Goal: Task Accomplishment & Management: Use online tool/utility

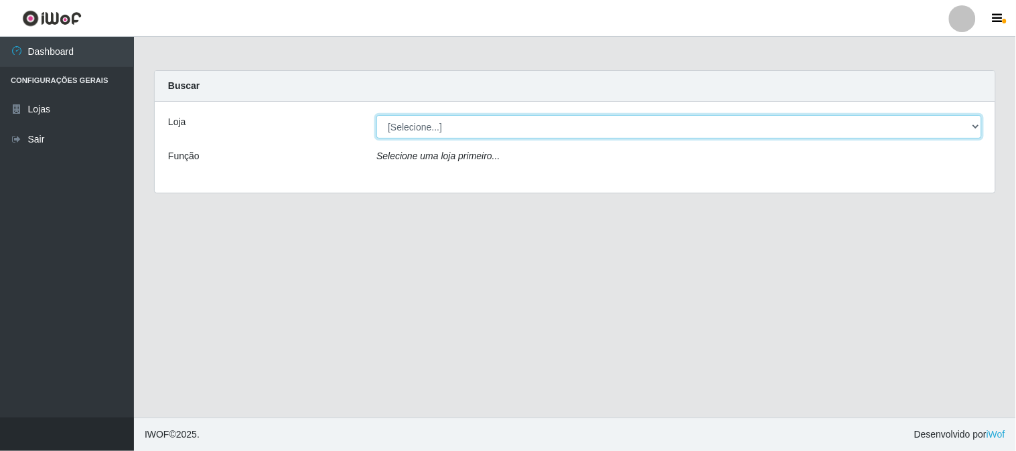
click at [966, 125] on select "[Selecione...] Casatudo BR" at bounding box center [678, 126] width 605 height 23
select select "197"
click at [376, 115] on select "[Selecione...] Casatudo BR" at bounding box center [678, 126] width 605 height 23
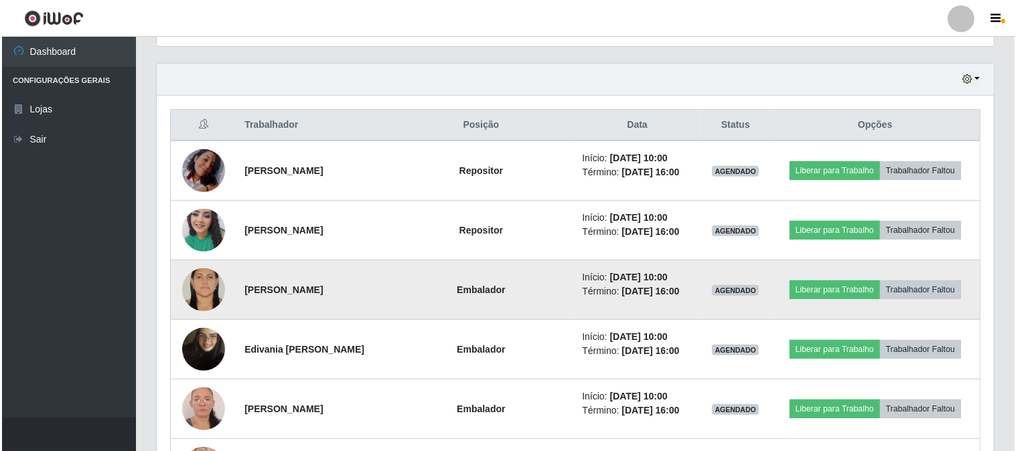
scroll to position [520, 0]
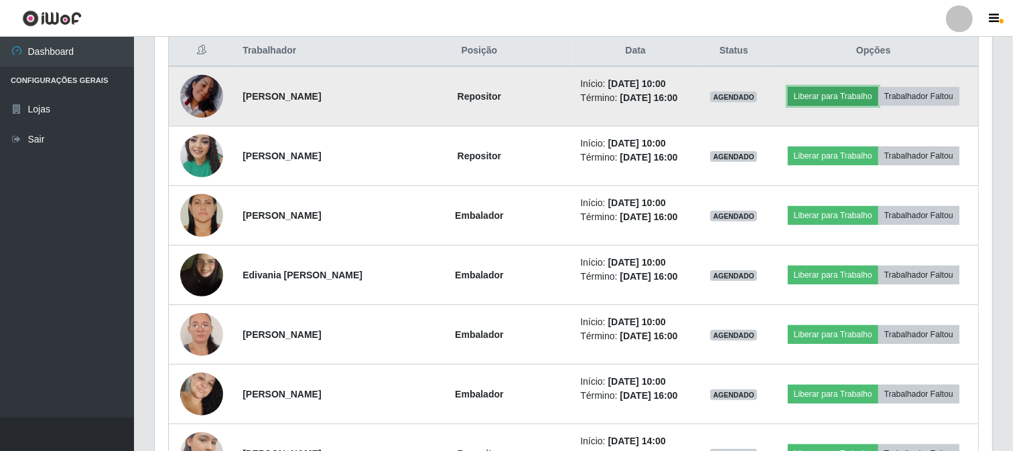
click at [839, 94] on button "Liberar para Trabalho" at bounding box center [833, 96] width 90 height 19
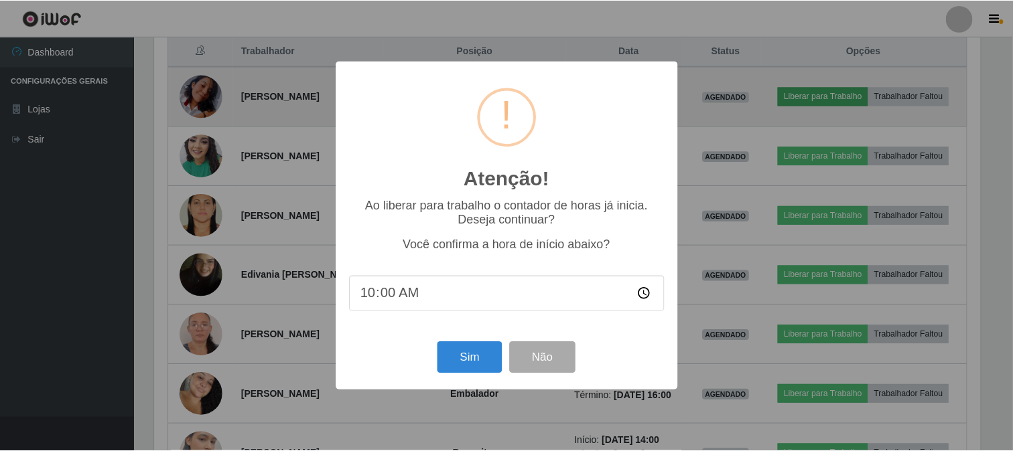
scroll to position [277, 829]
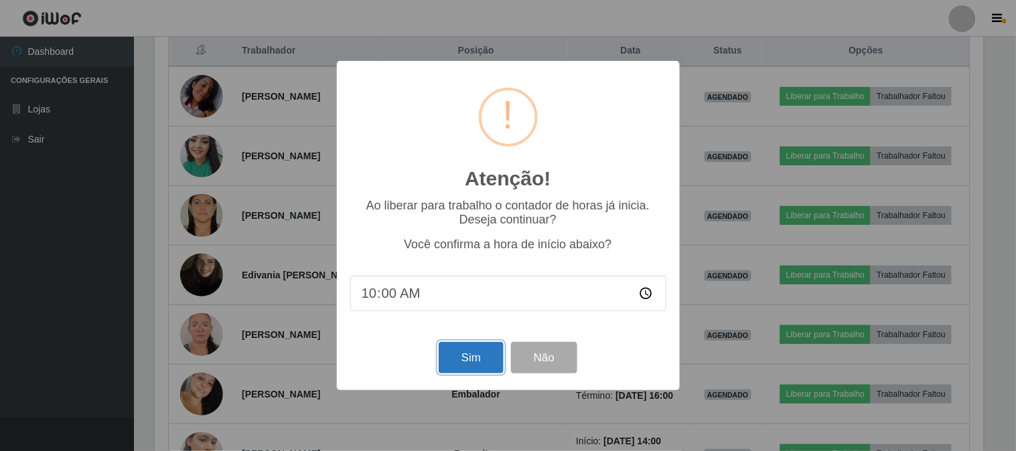
click at [467, 354] on button "Sim" at bounding box center [471, 357] width 65 height 31
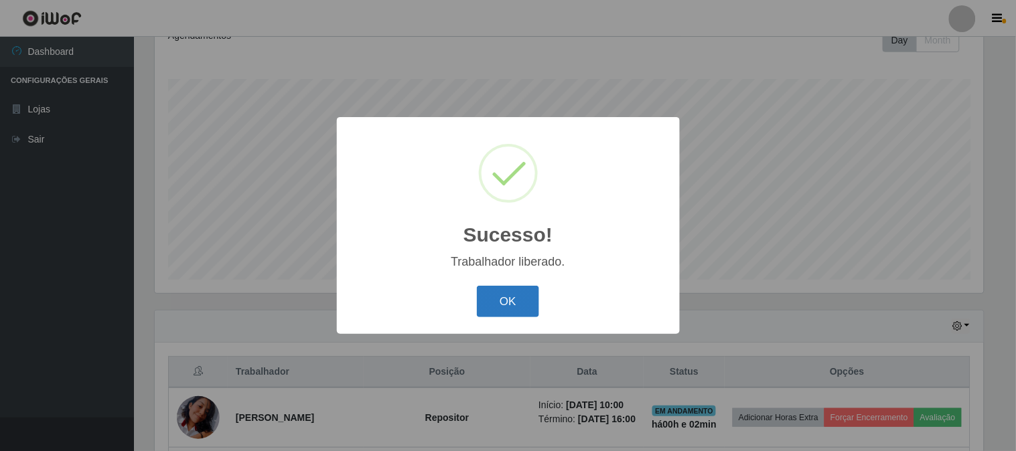
click at [504, 311] on button "OK" at bounding box center [508, 301] width 62 height 31
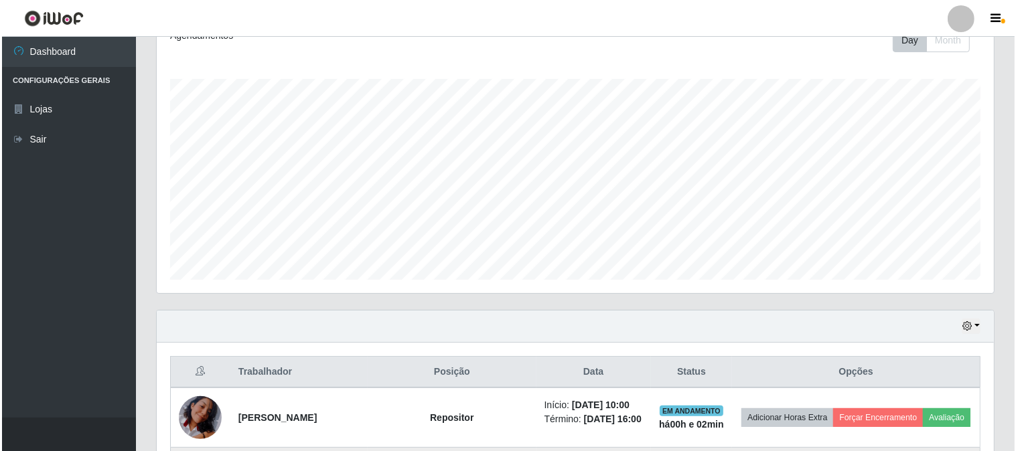
scroll to position [423, 0]
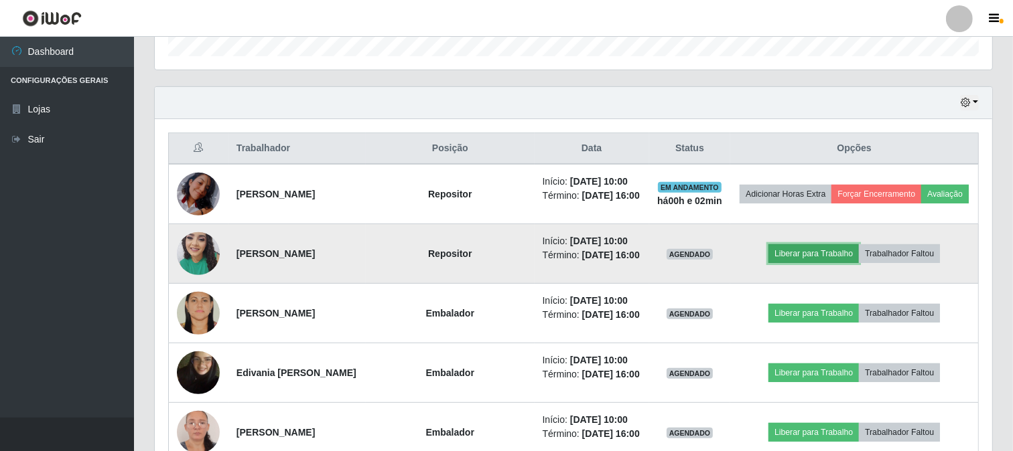
click at [814, 257] on button "Liberar para Trabalho" at bounding box center [813, 253] width 90 height 19
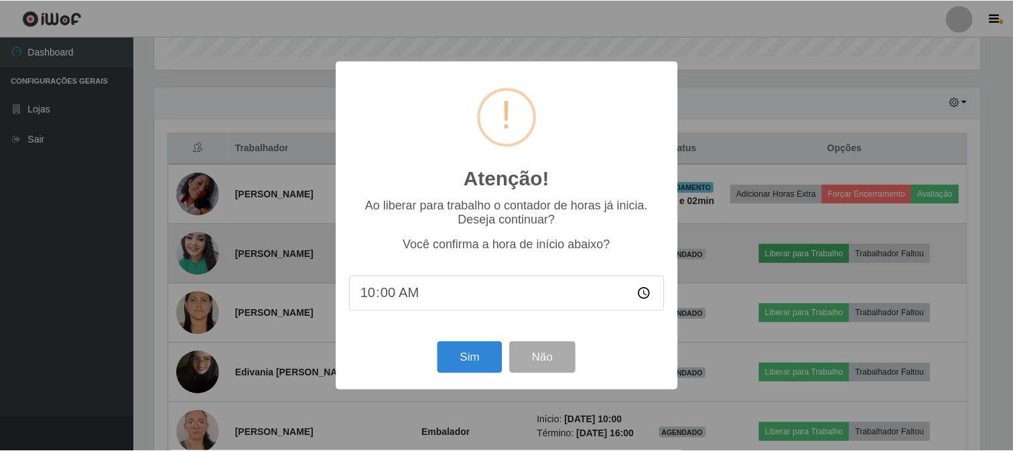
scroll to position [277, 829]
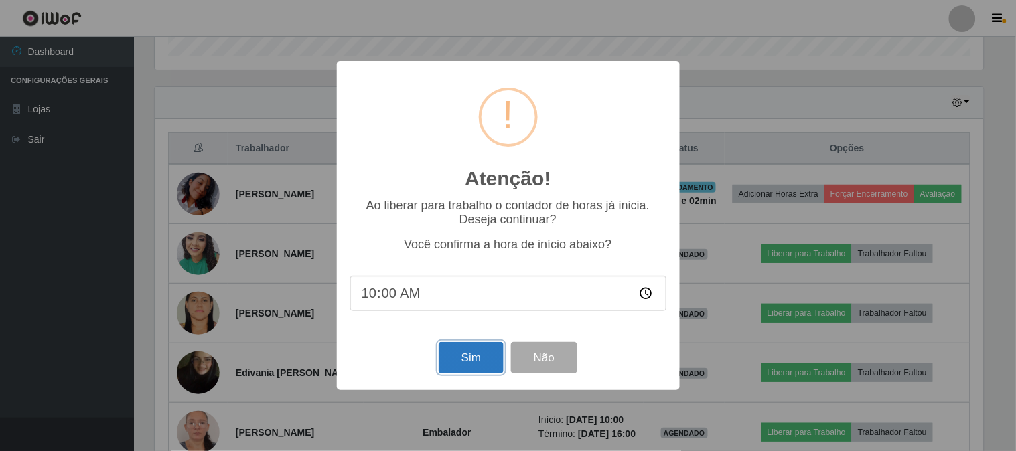
click at [474, 365] on button "Sim" at bounding box center [471, 357] width 65 height 31
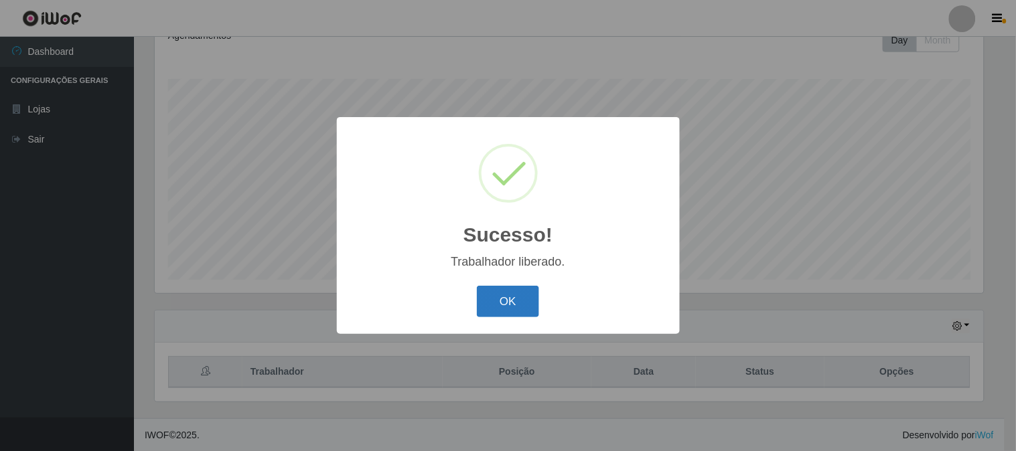
click at [518, 308] on button "OK" at bounding box center [508, 301] width 62 height 31
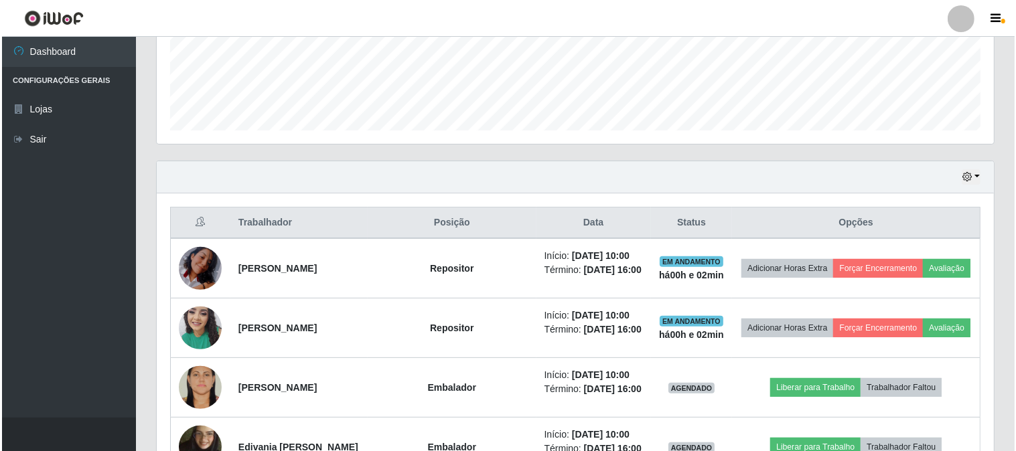
scroll to position [423, 0]
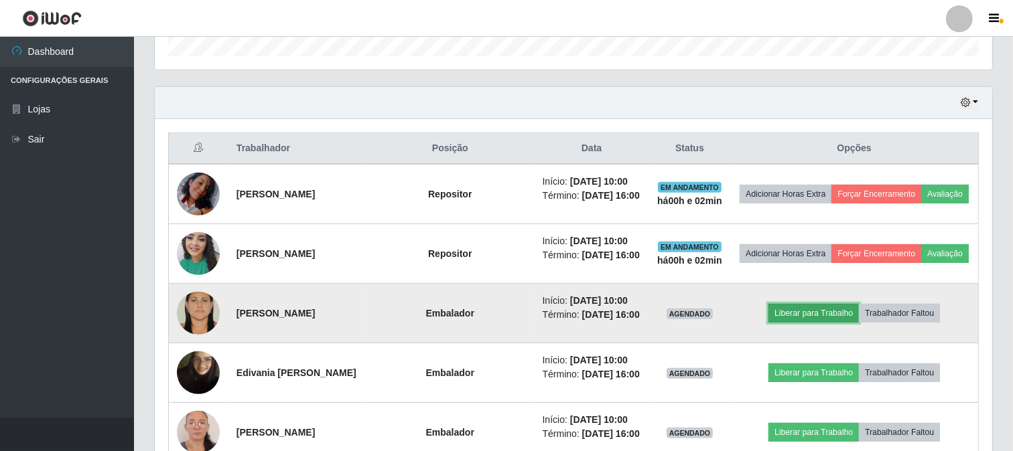
click at [788, 315] on button "Liberar para Trabalho" at bounding box center [813, 313] width 90 height 19
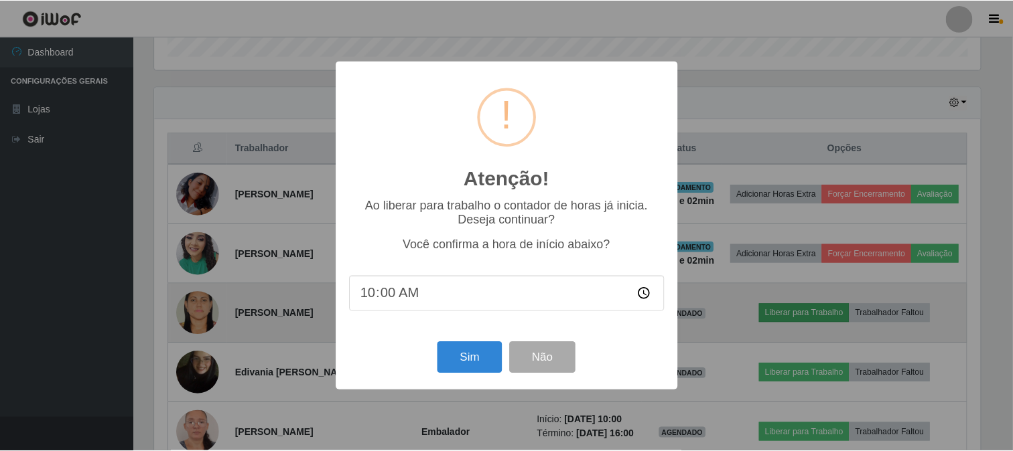
scroll to position [277, 829]
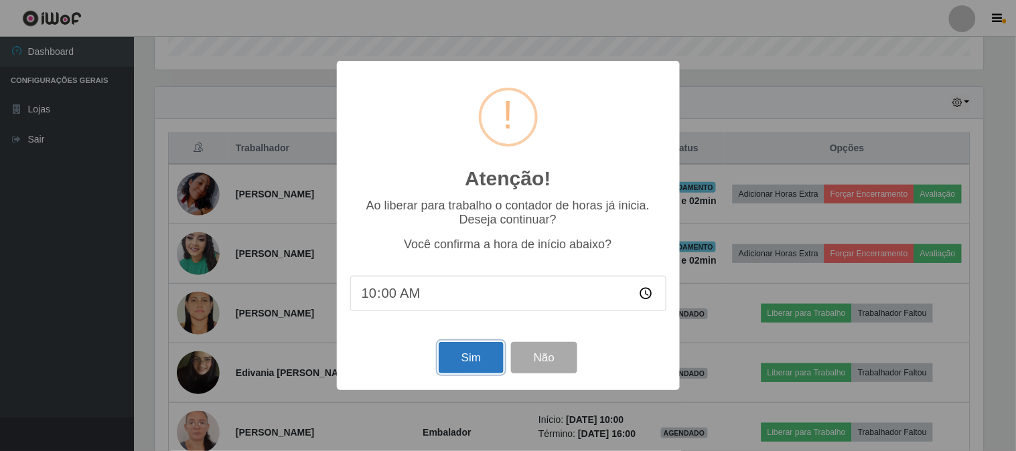
click at [453, 357] on button "Sim" at bounding box center [471, 357] width 65 height 31
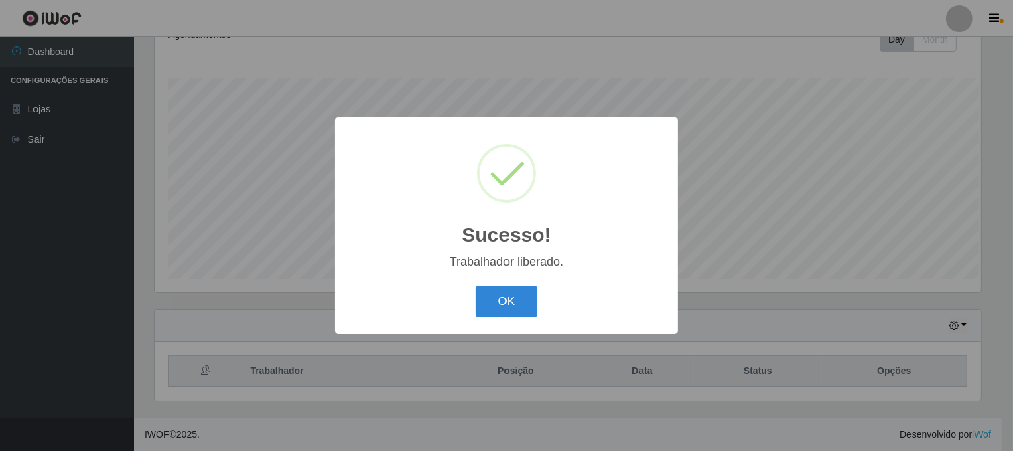
scroll to position [0, 0]
click at [507, 305] on button "OK" at bounding box center [508, 301] width 62 height 31
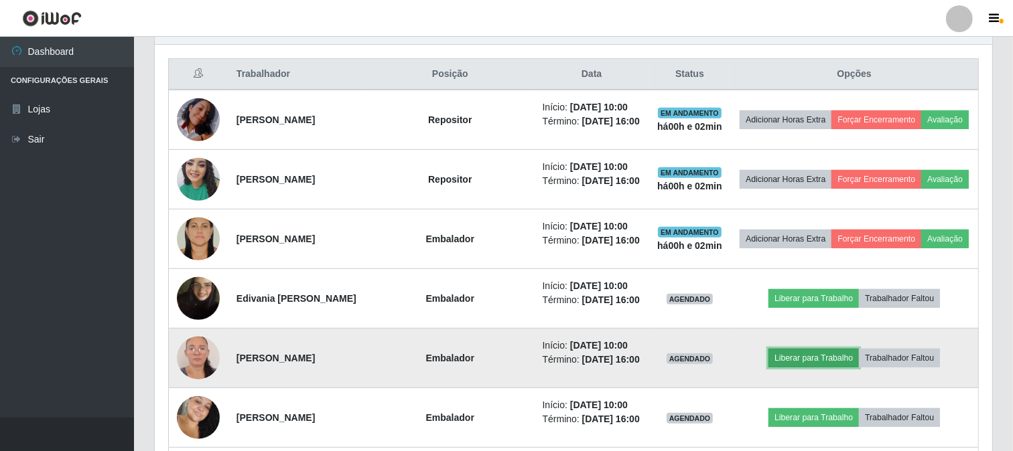
click at [810, 362] on button "Liberar para Trabalho" at bounding box center [813, 358] width 90 height 19
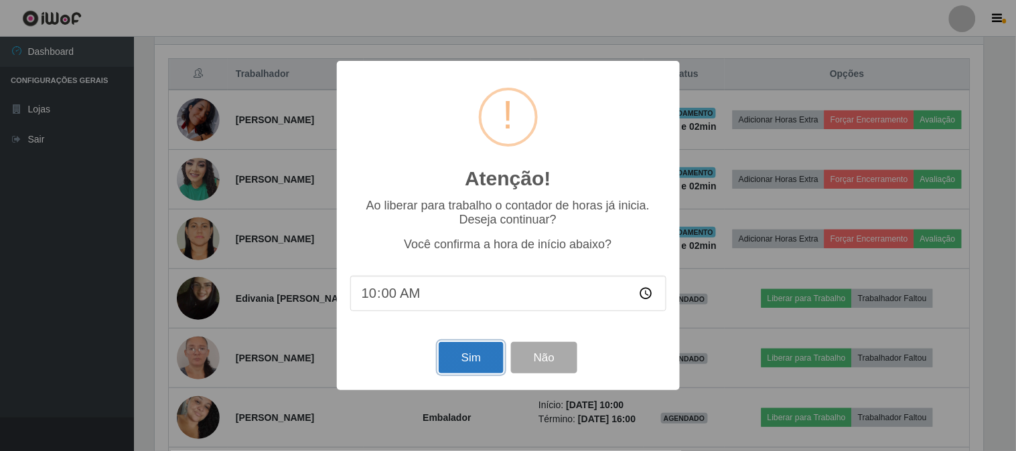
click at [472, 360] on button "Sim" at bounding box center [471, 357] width 65 height 31
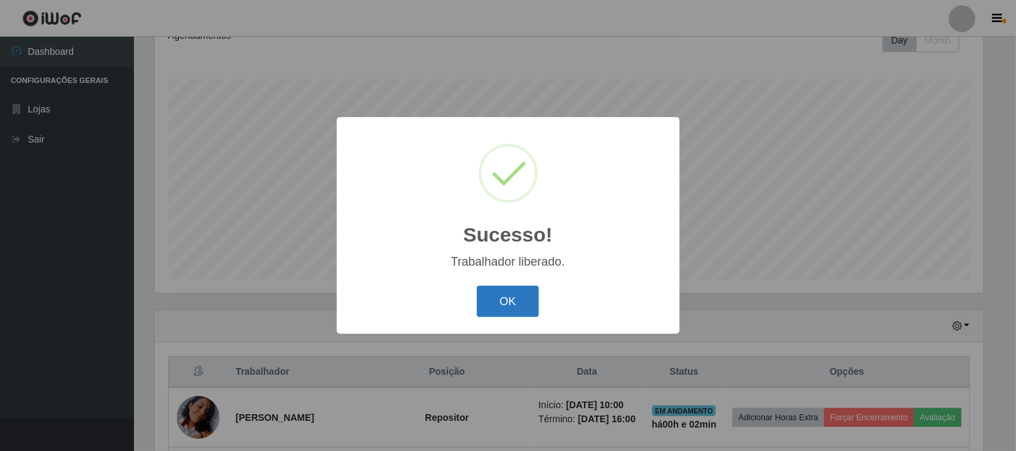
click at [514, 304] on button "OK" at bounding box center [508, 301] width 62 height 31
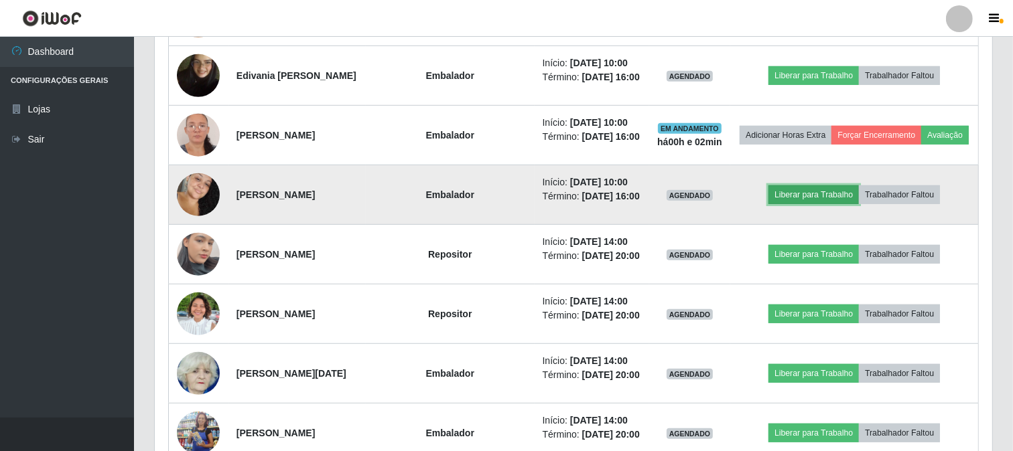
click at [817, 198] on button "Liberar para Trabalho" at bounding box center [813, 195] width 90 height 19
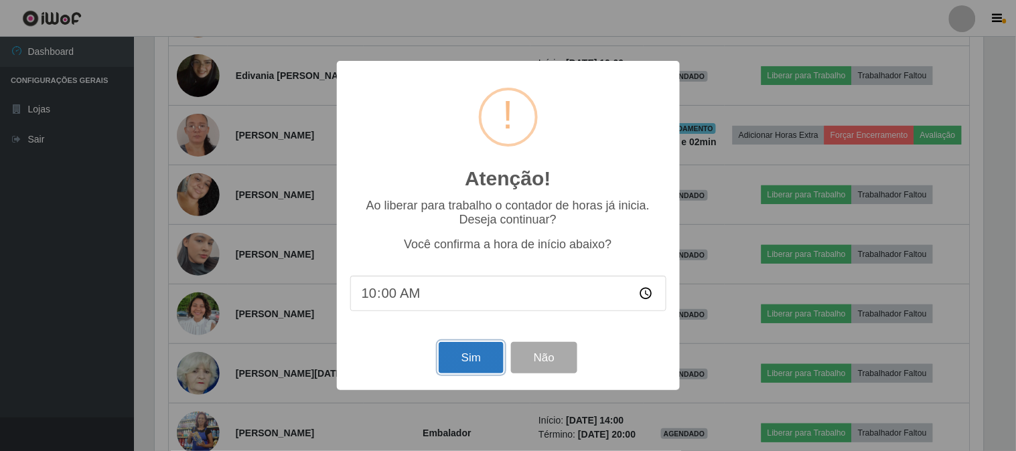
click at [481, 345] on button "Sim" at bounding box center [471, 357] width 65 height 31
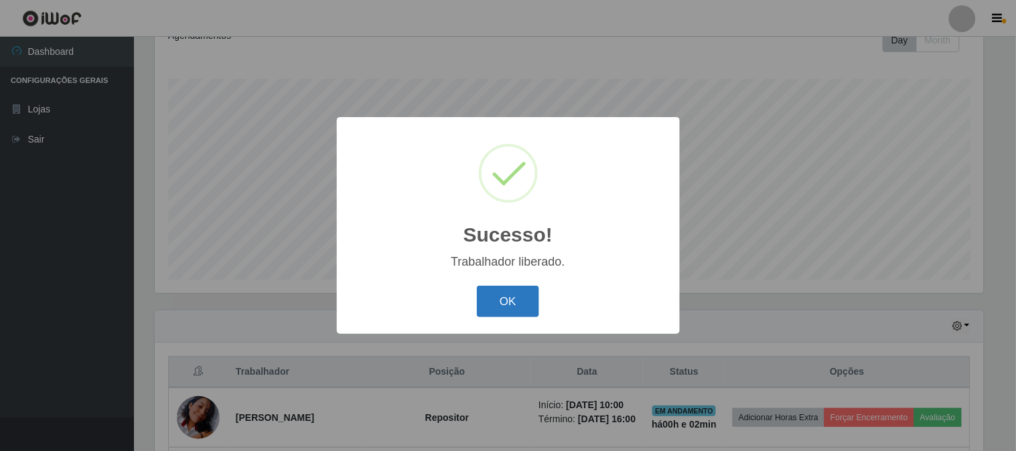
click at [521, 311] on button "OK" at bounding box center [508, 301] width 62 height 31
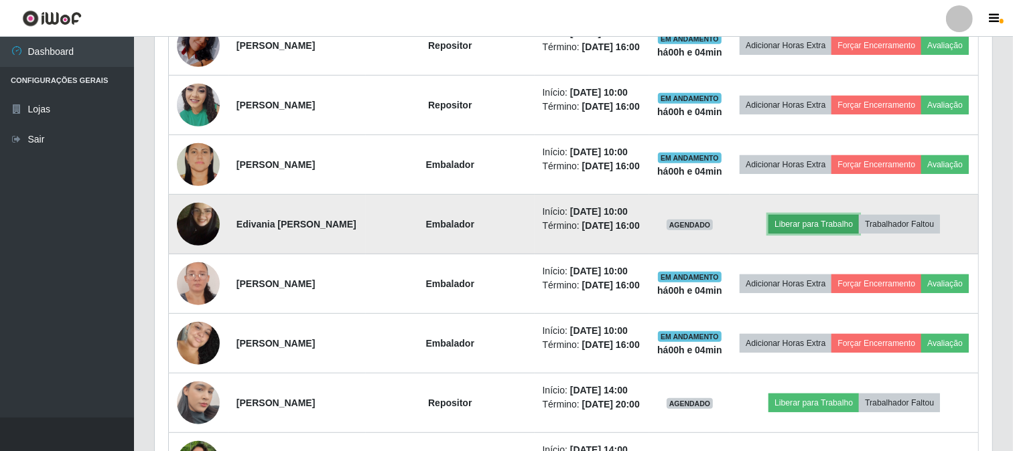
click at [833, 220] on button "Liberar para Trabalho" at bounding box center [813, 224] width 90 height 19
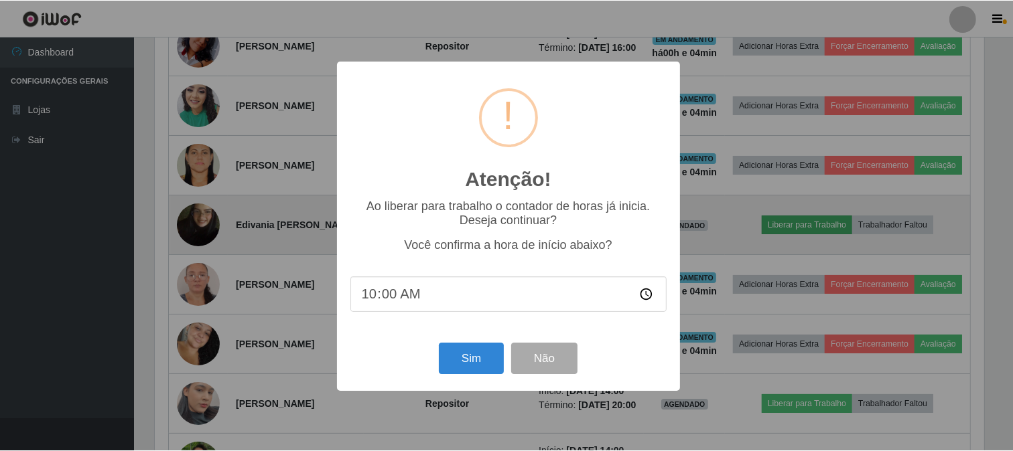
scroll to position [277, 829]
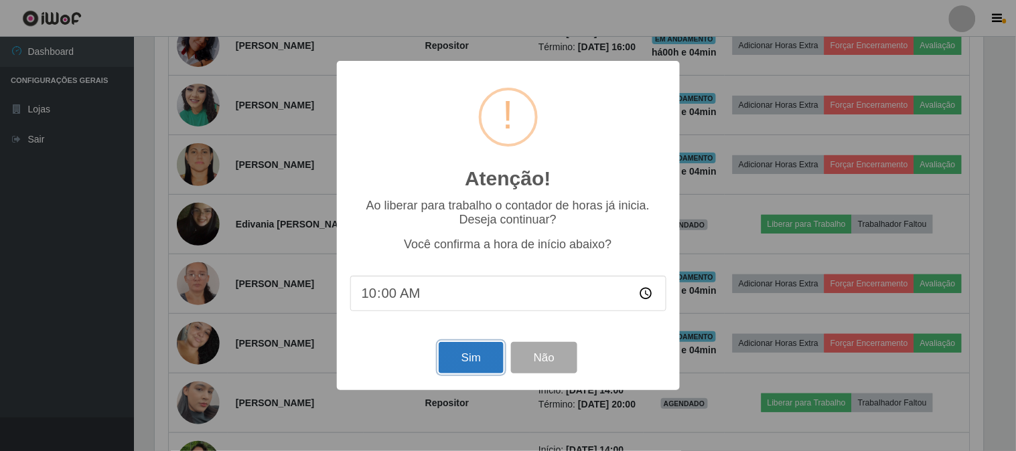
click at [494, 358] on button "Sim" at bounding box center [471, 357] width 65 height 31
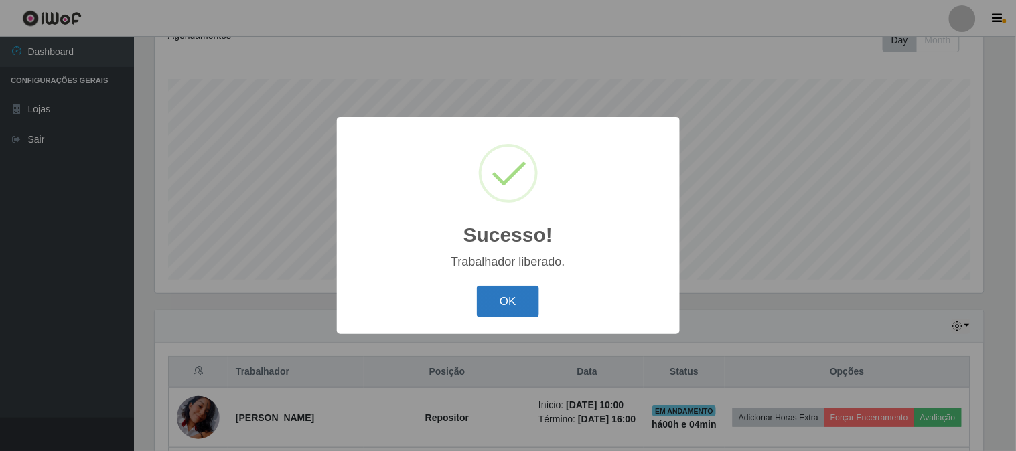
click at [507, 290] on button "OK" at bounding box center [508, 301] width 62 height 31
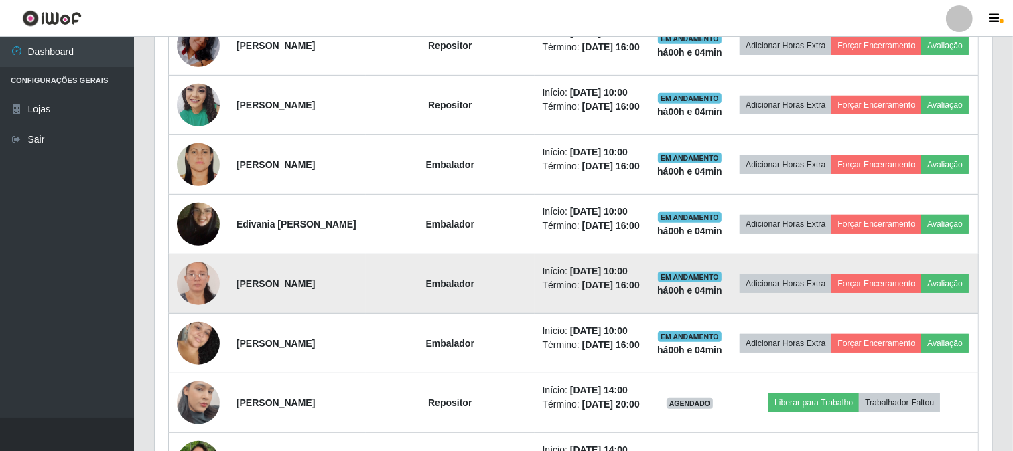
scroll to position [646, 0]
